Goal: Information Seeking & Learning: Learn about a topic

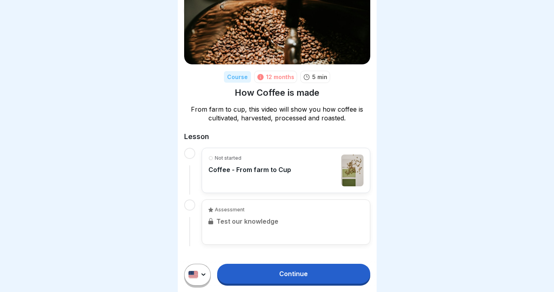
scroll to position [46, 0]
click at [219, 166] on p "Coffee - From farm to Cup" at bounding box center [249, 170] width 83 height 8
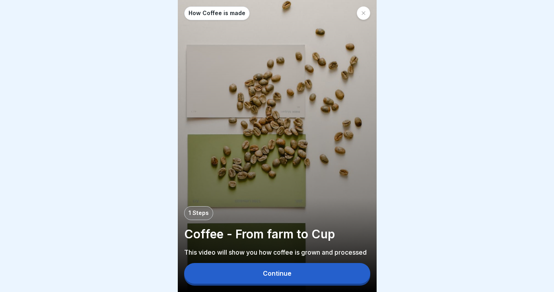
click at [297, 269] on button "Continue" at bounding box center [277, 273] width 186 height 21
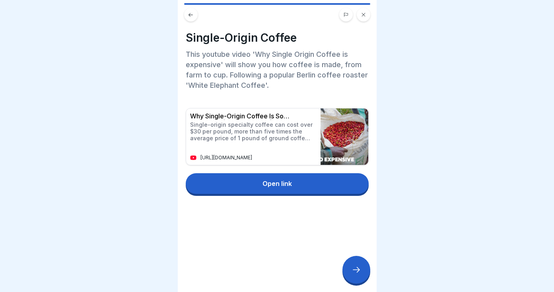
click at [359, 271] on icon at bounding box center [356, 270] width 10 height 10
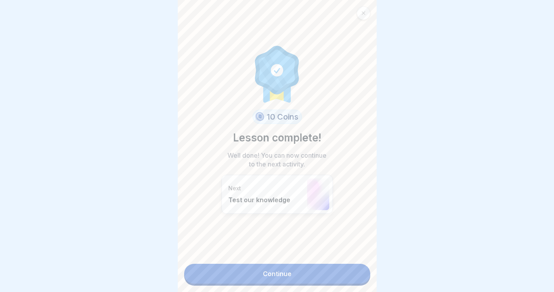
click at [286, 275] on link "Continue" at bounding box center [277, 274] width 186 height 20
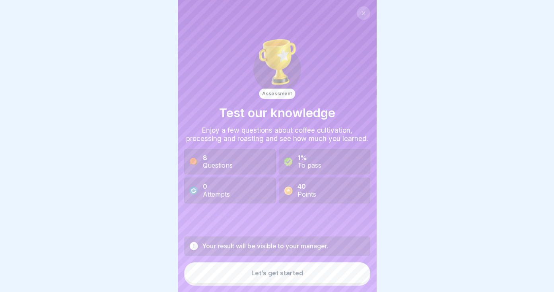
click at [306, 276] on button "Let’s get started" at bounding box center [277, 272] width 186 height 21
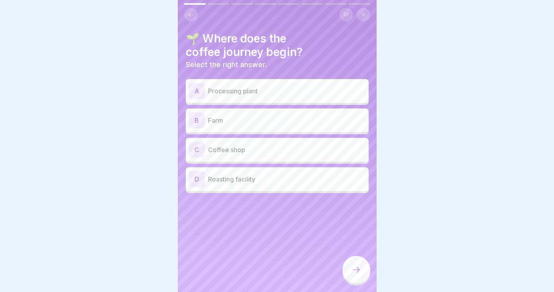
click at [272, 123] on p "Farm" at bounding box center [286, 121] width 157 height 10
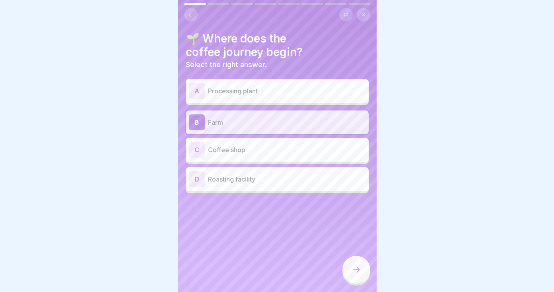
click at [362, 262] on div at bounding box center [356, 270] width 28 height 28
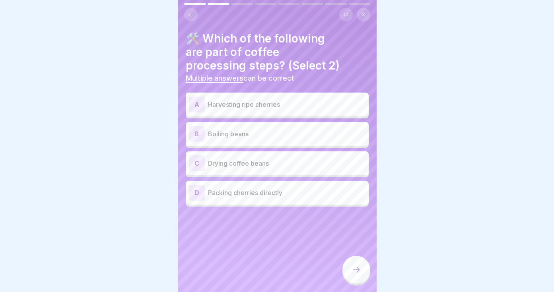
click at [283, 102] on p "Harvesting ripe cherries" at bounding box center [286, 105] width 157 height 10
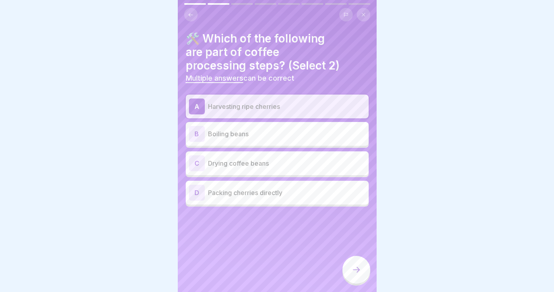
click at [283, 157] on div "C Drying coffee beans" at bounding box center [277, 163] width 176 height 16
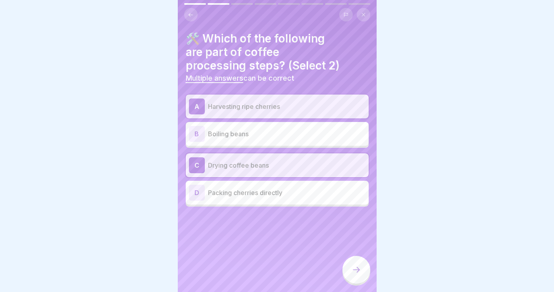
click at [351, 273] on icon at bounding box center [356, 270] width 10 height 10
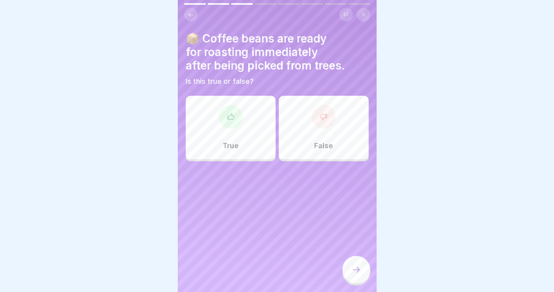
click at [324, 125] on div at bounding box center [324, 117] width 24 height 24
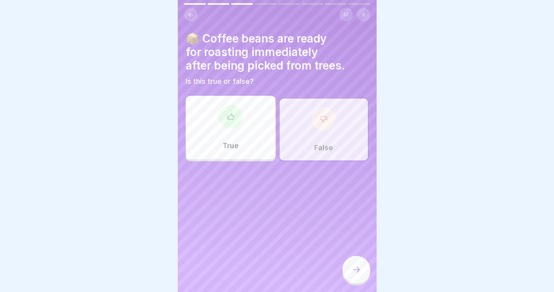
click at [362, 267] on div at bounding box center [356, 270] width 28 height 28
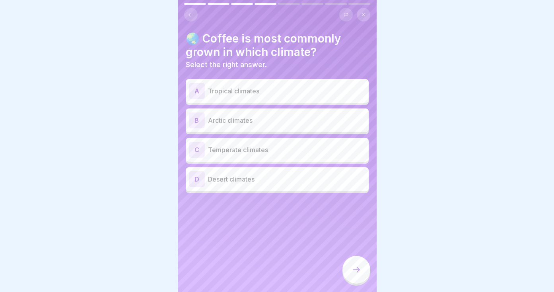
click at [248, 93] on p "Tropical climates" at bounding box center [286, 91] width 157 height 10
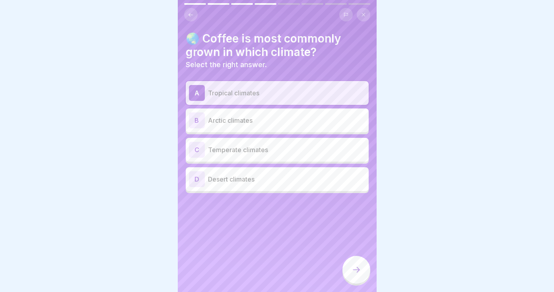
click at [355, 274] on icon at bounding box center [356, 270] width 10 height 10
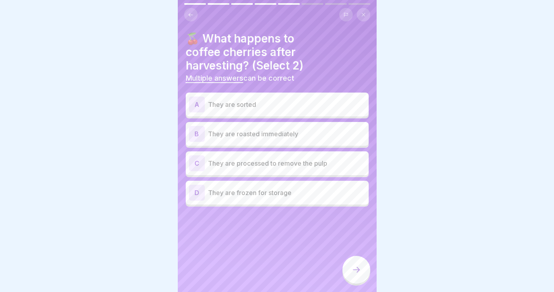
click at [272, 104] on p "They are sorted" at bounding box center [286, 105] width 157 height 10
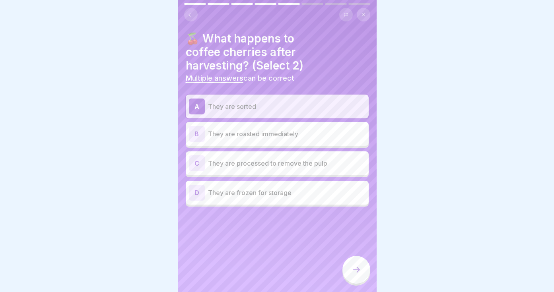
click at [292, 165] on p "They are processed to remove the pulp" at bounding box center [286, 164] width 157 height 10
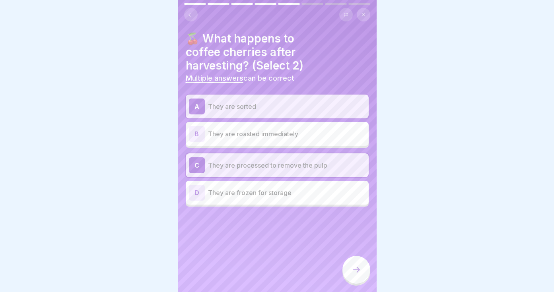
click at [359, 260] on div at bounding box center [356, 270] width 28 height 28
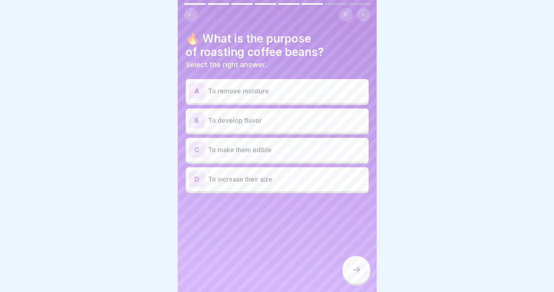
click at [264, 123] on p "To develop flavor" at bounding box center [286, 121] width 157 height 10
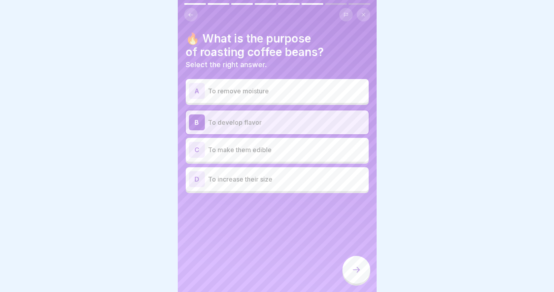
click at [360, 274] on icon at bounding box center [356, 270] width 10 height 10
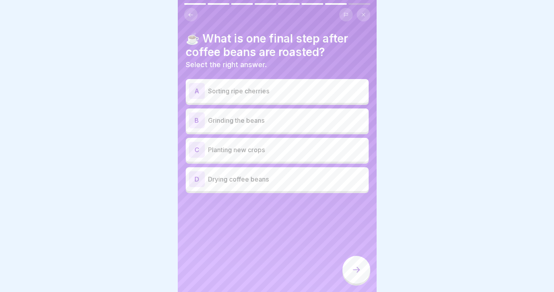
click at [265, 119] on p "Grinding the beans" at bounding box center [286, 121] width 157 height 10
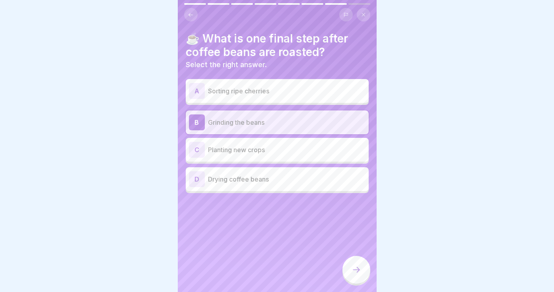
click at [359, 268] on icon at bounding box center [356, 270] width 10 height 10
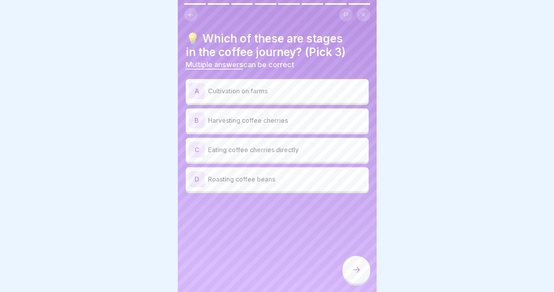
click at [282, 93] on p "Cultivation on farms" at bounding box center [286, 91] width 157 height 10
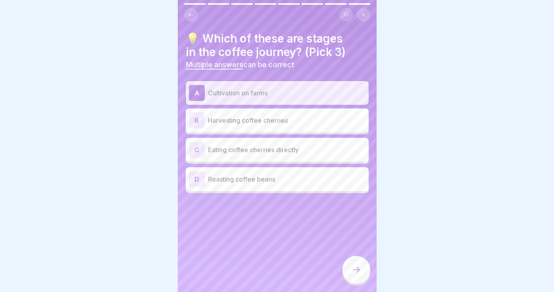
click at [277, 116] on p "Harvesting coffee cherries" at bounding box center [286, 121] width 157 height 10
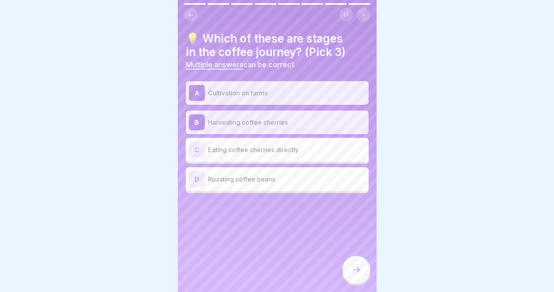
click at [283, 179] on p "Roasting coffee beans" at bounding box center [286, 179] width 157 height 10
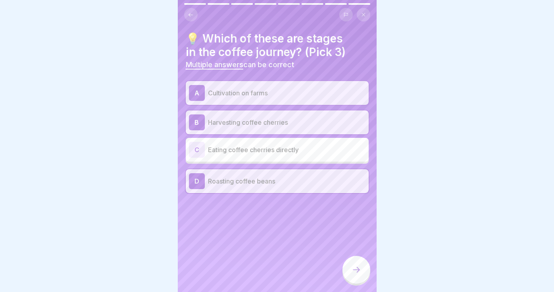
click at [353, 271] on icon at bounding box center [356, 270] width 10 height 10
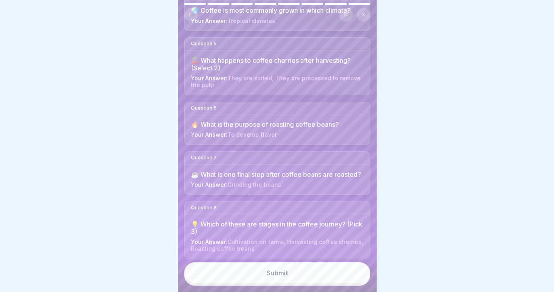
scroll to position [262, 0]
click at [270, 272] on div "Submit" at bounding box center [276, 272] width 21 height 7
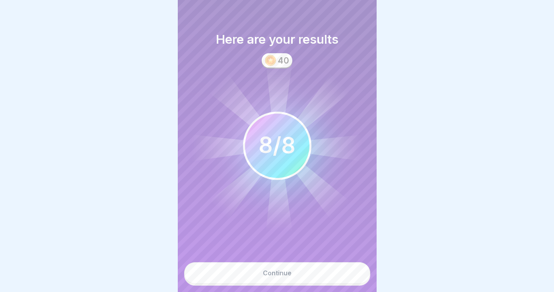
click at [270, 270] on div "Continue" at bounding box center [277, 272] width 29 height 7
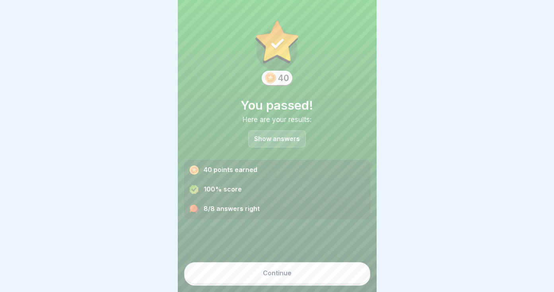
click at [283, 275] on div "Continue" at bounding box center [277, 272] width 29 height 7
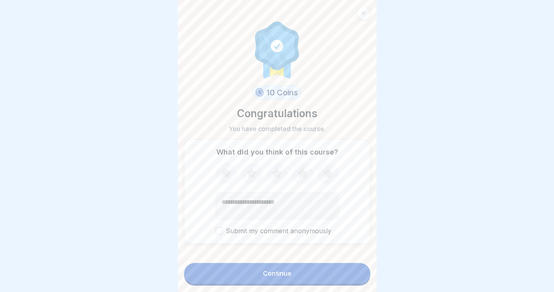
click at [302, 178] on icon at bounding box center [302, 173] width 21 height 21
click at [289, 202] on textarea "Add comment (optional)" at bounding box center [276, 205] width 123 height 27
type textarea "**********"
click at [277, 282] on button "Continue" at bounding box center [277, 273] width 186 height 21
